Goal: Check status: Check status

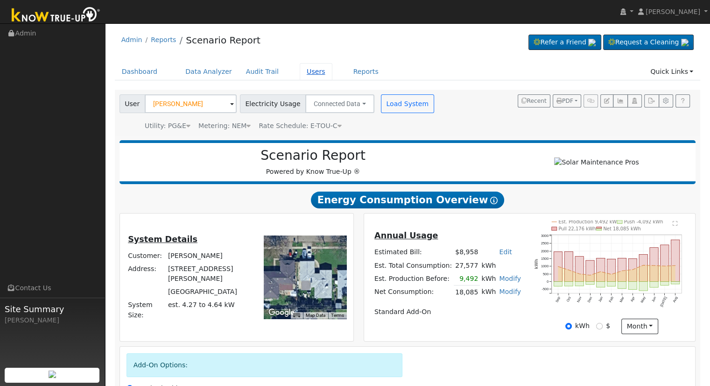
click at [300, 71] on link "Users" at bounding box center [316, 71] width 33 height 17
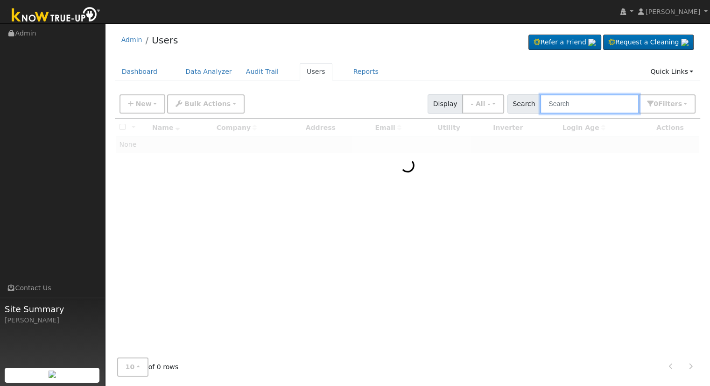
click at [585, 102] on input "text" at bounding box center [589, 103] width 99 height 19
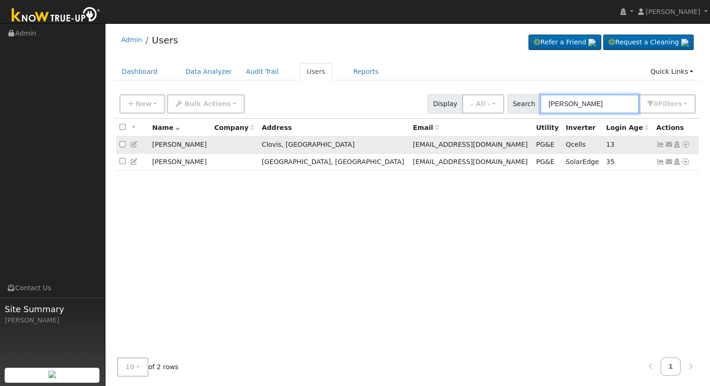
type input "randy ol"
click at [686, 143] on icon at bounding box center [686, 144] width 8 height 7
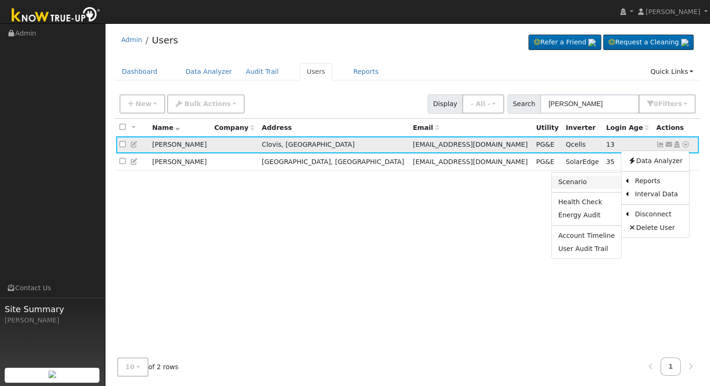
click at [569, 180] on link "Scenario" at bounding box center [587, 182] width 70 height 13
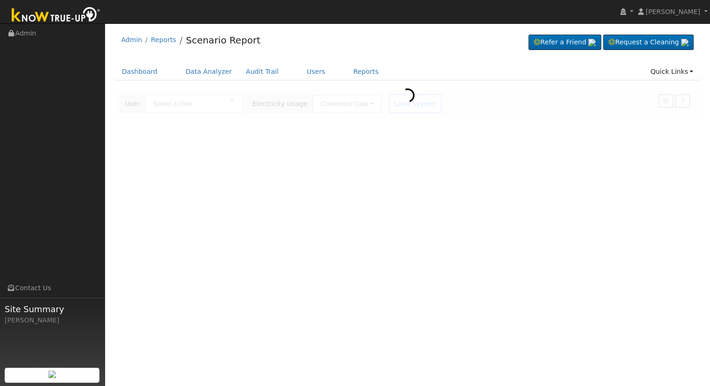
type input "[PERSON_NAME]"
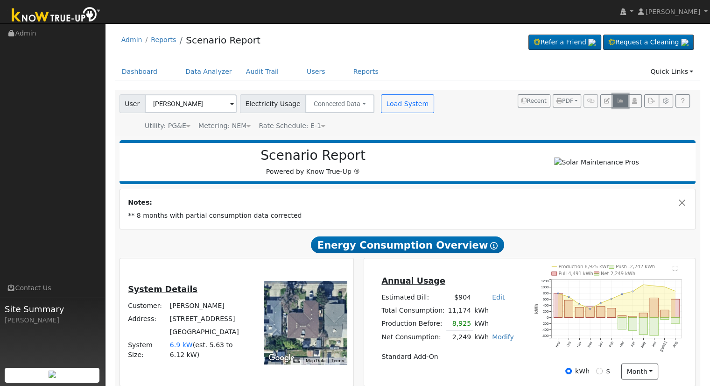
click at [619, 98] on icon "button" at bounding box center [620, 101] width 7 height 6
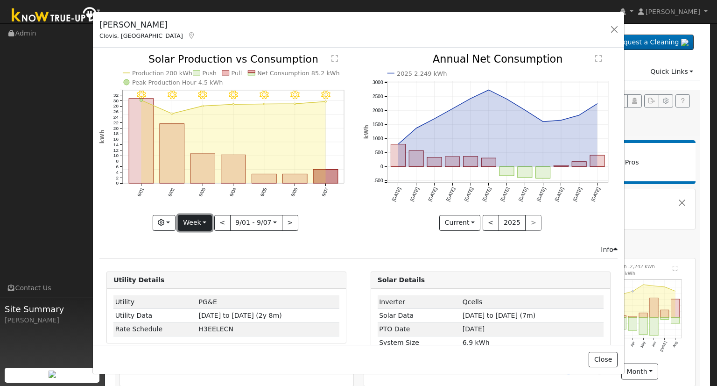
click at [196, 220] on button "Week" at bounding box center [195, 223] width 34 height 16
click at [201, 268] on link "Month" at bounding box center [210, 267] width 65 height 13
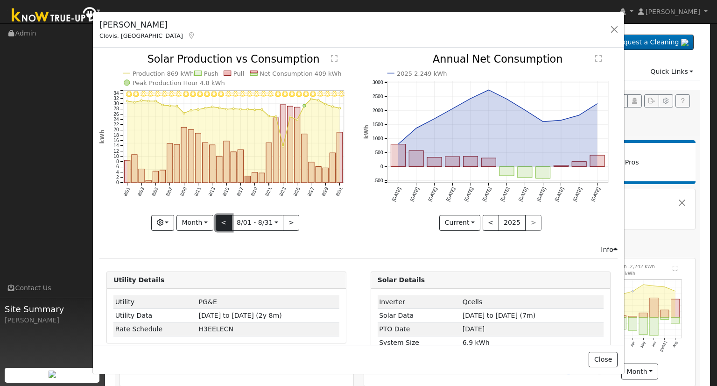
click at [224, 220] on button "<" at bounding box center [224, 223] width 16 height 16
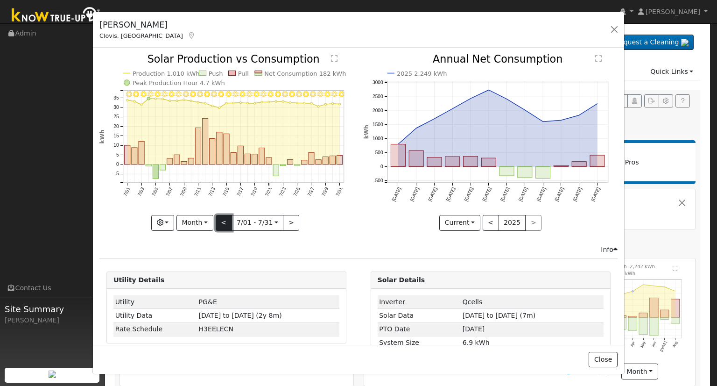
click at [224, 220] on button "<" at bounding box center [224, 223] width 16 height 16
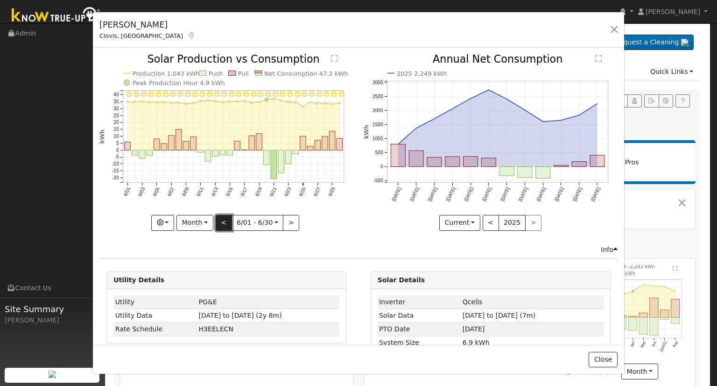
click at [224, 220] on button "<" at bounding box center [224, 223] width 16 height 16
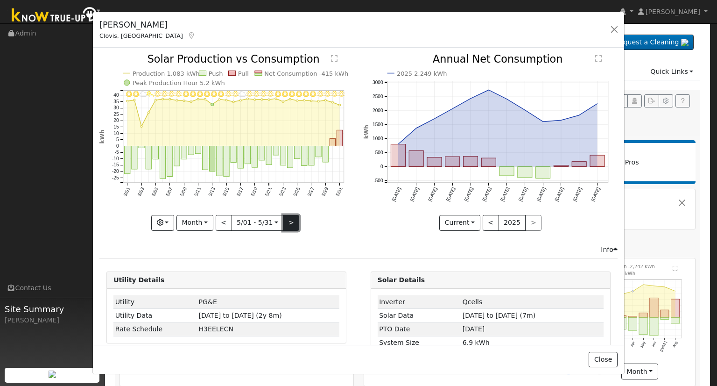
click at [287, 219] on button ">" at bounding box center [291, 223] width 16 height 16
type input "2025-06-01"
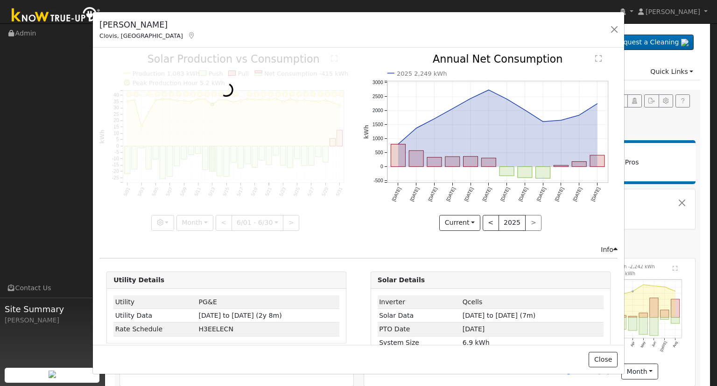
click at [287, 219] on div at bounding box center [226, 142] width 254 height 176
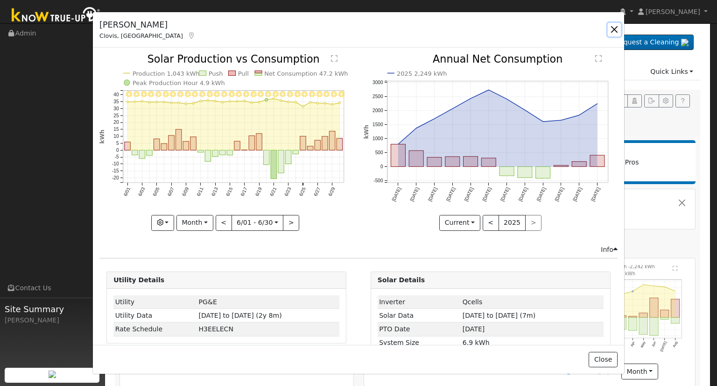
click at [612, 28] on button "button" at bounding box center [614, 29] width 13 height 13
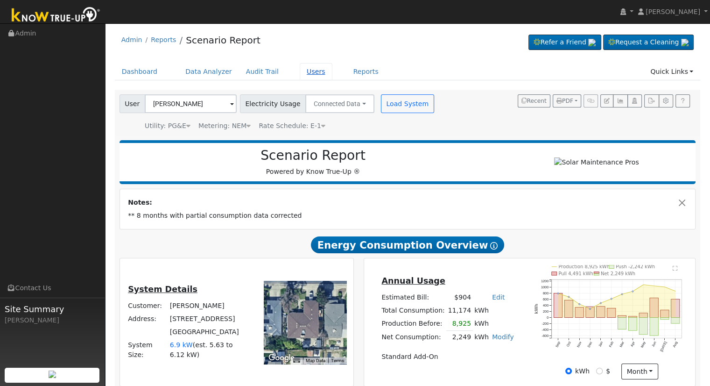
click at [300, 71] on link "Users" at bounding box center [316, 71] width 33 height 17
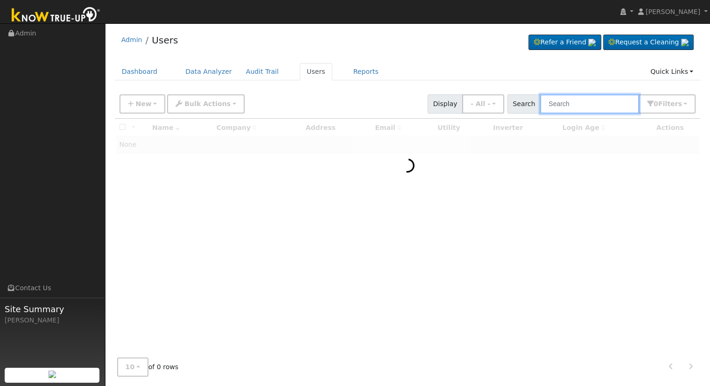
click at [579, 107] on input "text" at bounding box center [589, 103] width 99 height 19
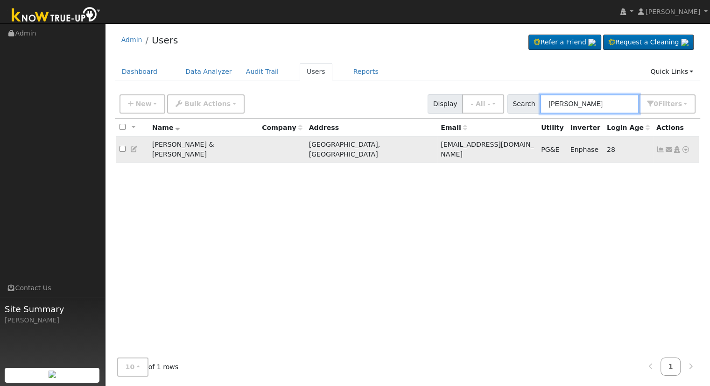
type input "[PERSON_NAME]"
click at [686, 146] on icon at bounding box center [686, 149] width 8 height 7
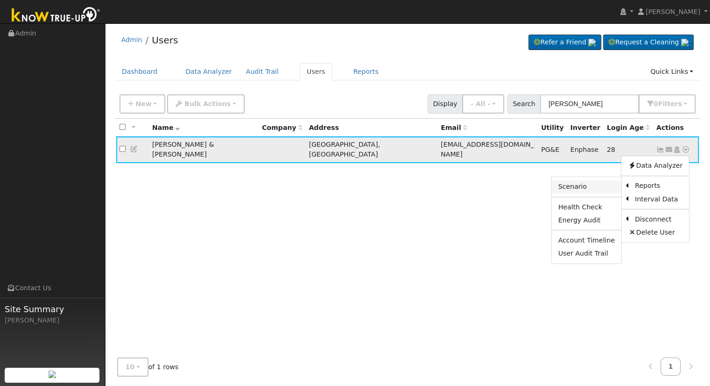
click at [587, 183] on link "Scenario" at bounding box center [587, 186] width 70 height 13
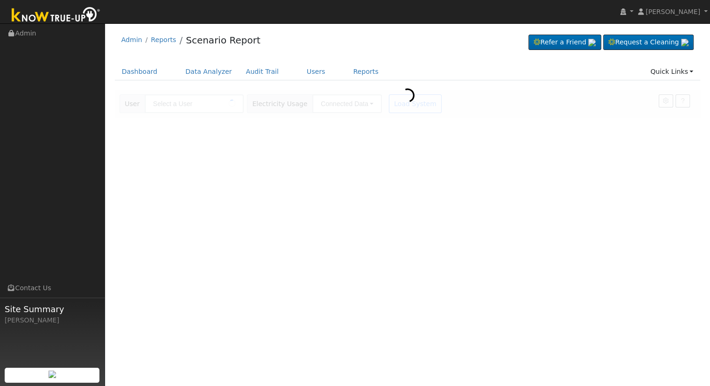
type input "[PERSON_NAME] & [PERSON_NAME]"
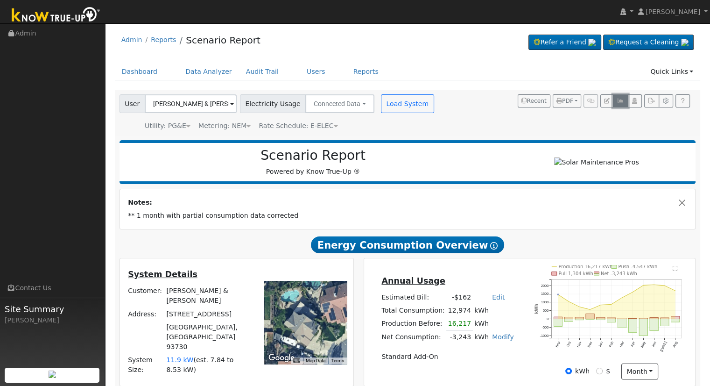
click at [620, 102] on icon "button" at bounding box center [620, 101] width 7 height 6
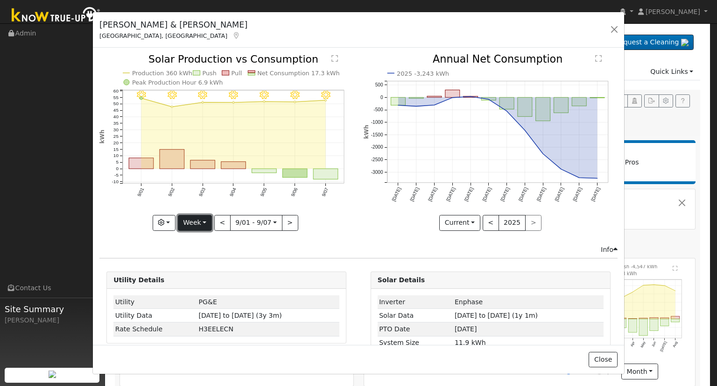
click at [184, 221] on button "Week" at bounding box center [195, 223] width 34 height 16
click at [201, 269] on link "Month" at bounding box center [210, 267] width 65 height 13
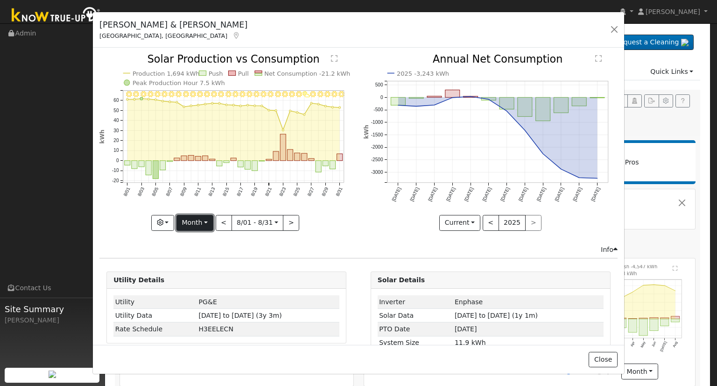
click at [196, 221] on button "Month" at bounding box center [195, 223] width 37 height 16
click at [200, 274] on link "Year" at bounding box center [209, 280] width 65 height 13
type input "[DATE]"
